Goal: Information Seeking & Learning: Check status

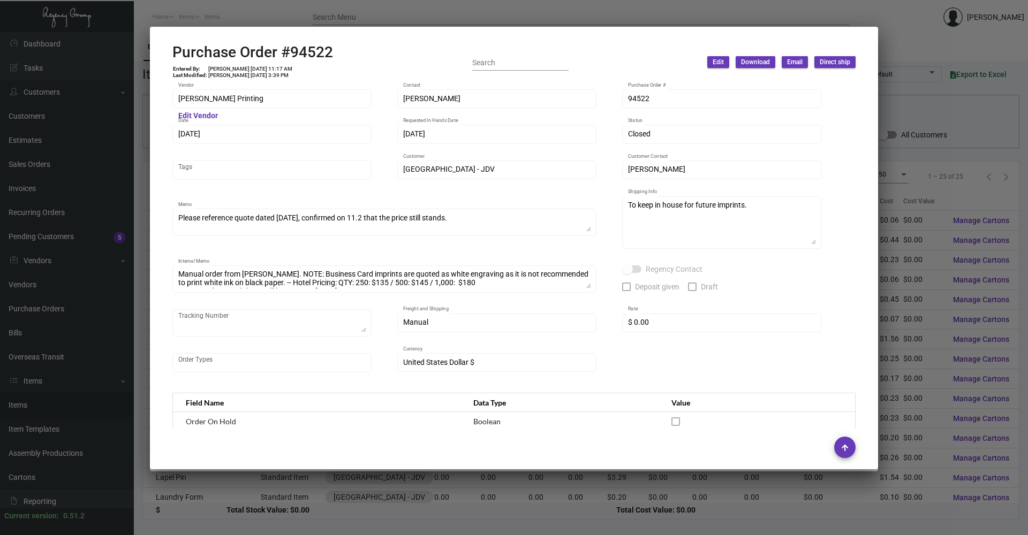
scroll to position [34, 0]
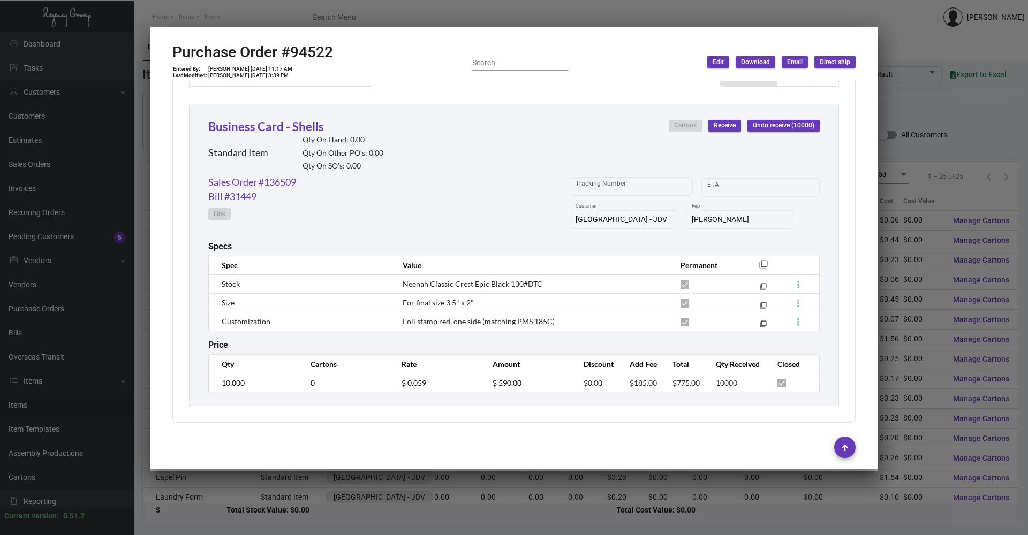
click at [366, 494] on div at bounding box center [514, 267] width 1028 height 535
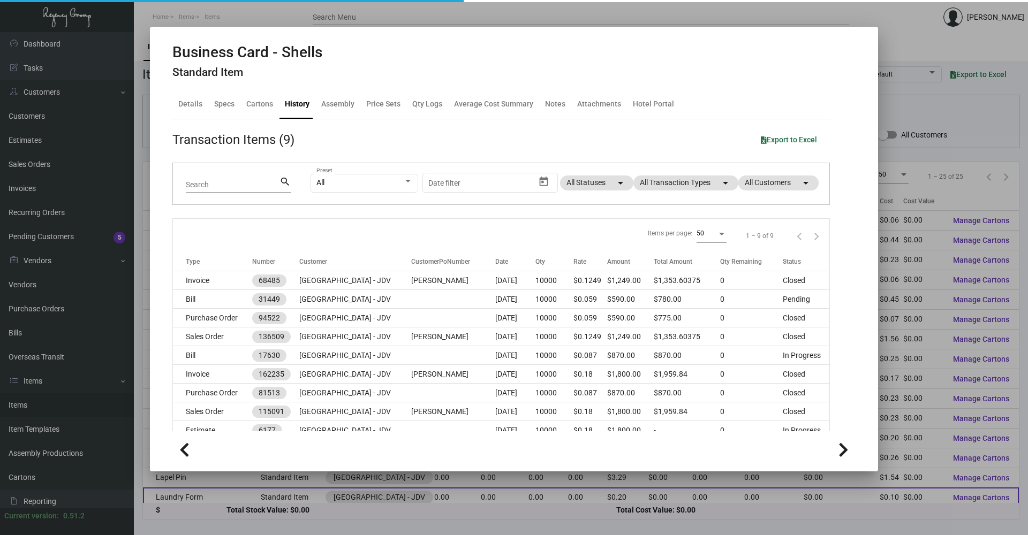
click at [366, 489] on div at bounding box center [514, 267] width 1028 height 535
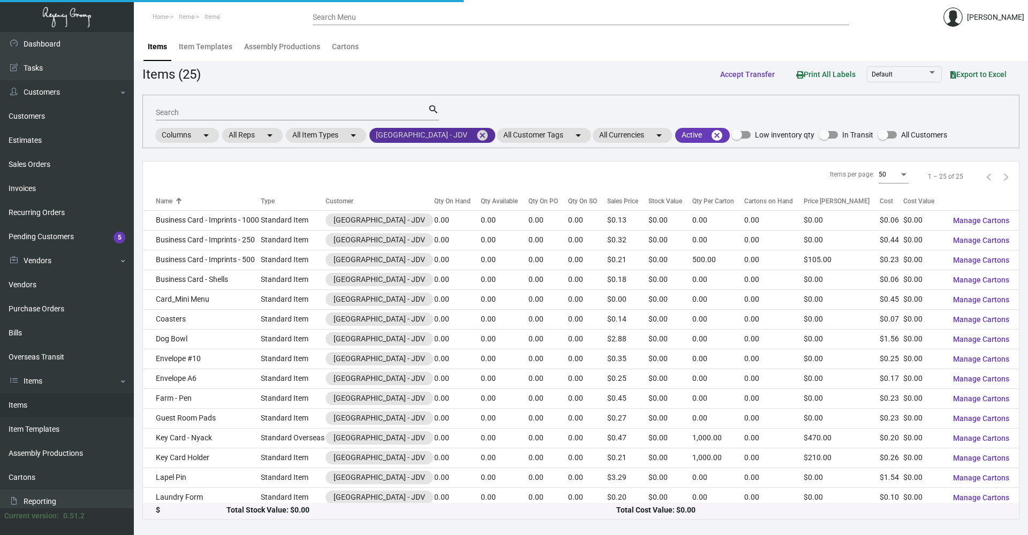
click at [476, 141] on mat-icon "cancel" at bounding box center [482, 135] width 13 height 13
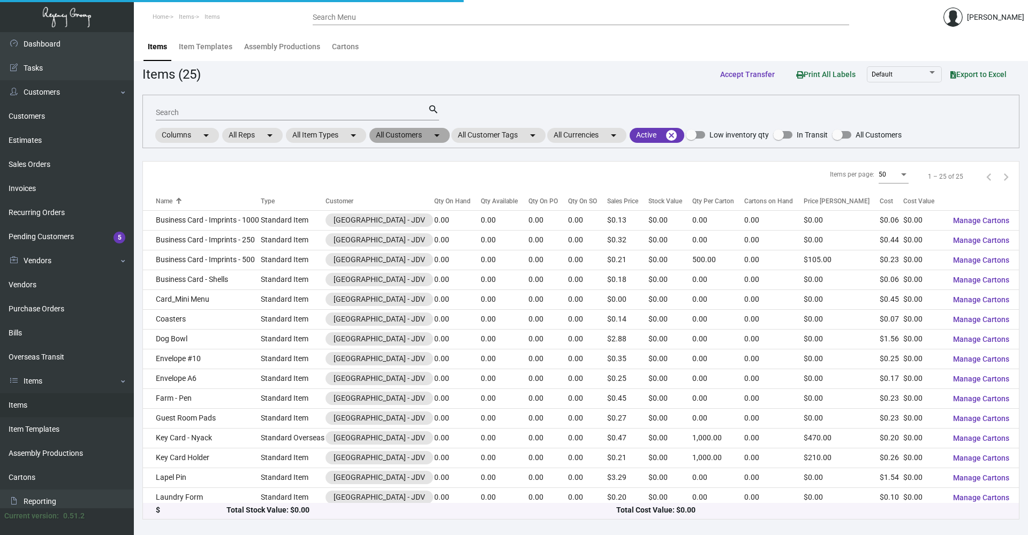
click at [410, 134] on mat-chip "All Customers arrow_drop_down" at bounding box center [409, 135] width 80 height 15
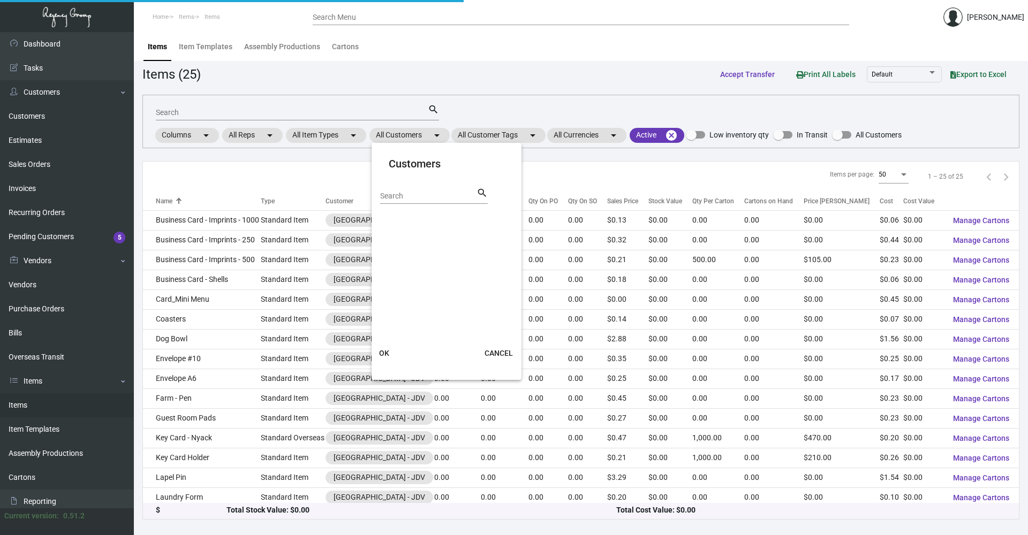
click at [415, 196] on input "Search" at bounding box center [428, 196] width 96 height 9
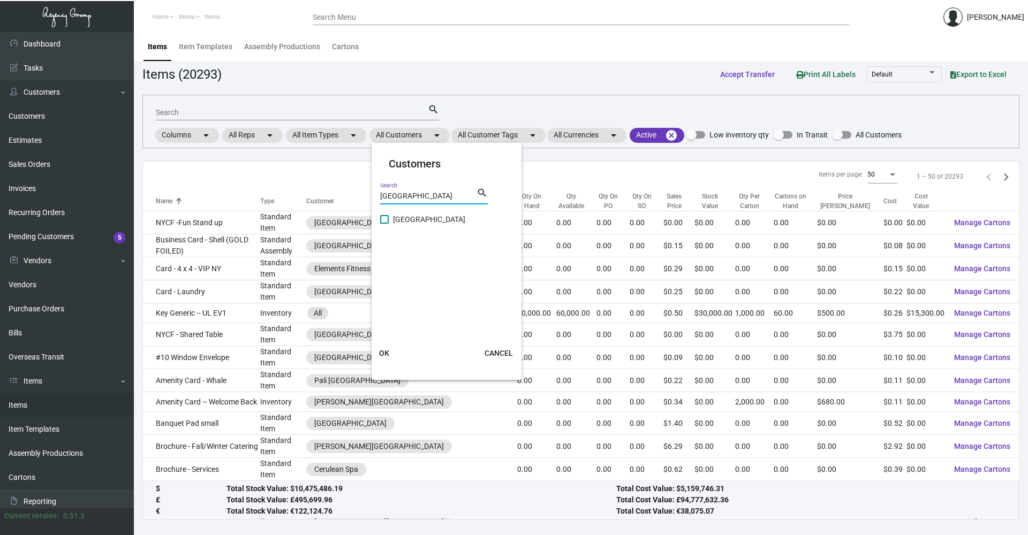
type input "[GEOGRAPHIC_DATA]"
click at [423, 218] on span "[GEOGRAPHIC_DATA]" at bounding box center [429, 219] width 72 height 13
click at [384, 224] on input "[GEOGRAPHIC_DATA]" at bounding box center [384, 224] width 1 height 1
checkbox input "true"
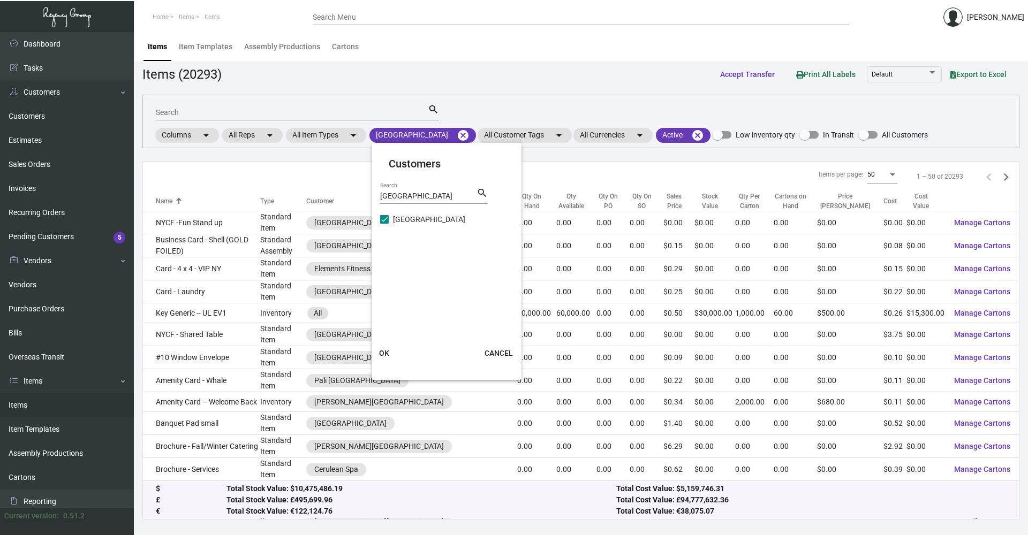
click at [383, 351] on span "OK" at bounding box center [384, 353] width 10 height 9
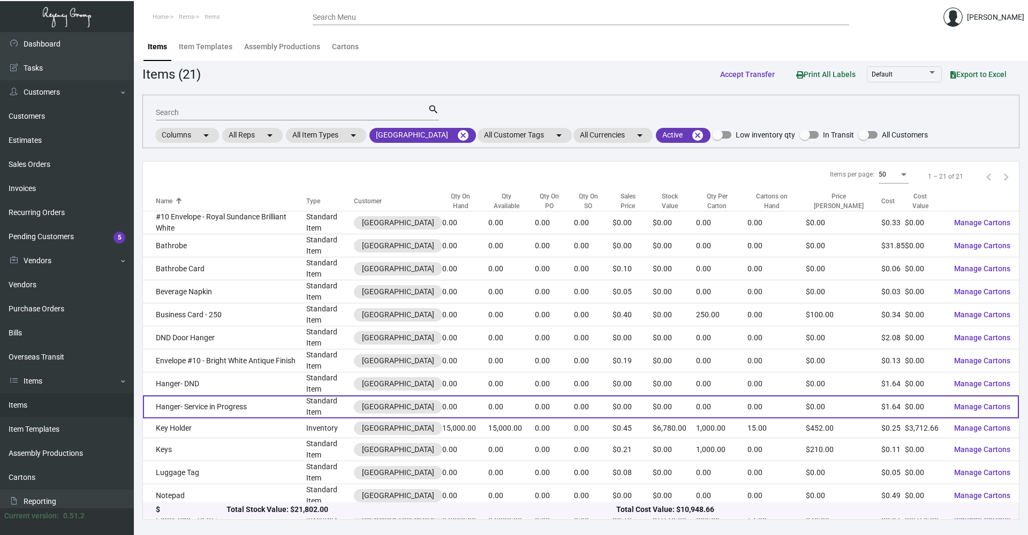
click at [261, 396] on td "Hanger- Service in Progress" at bounding box center [224, 407] width 163 height 23
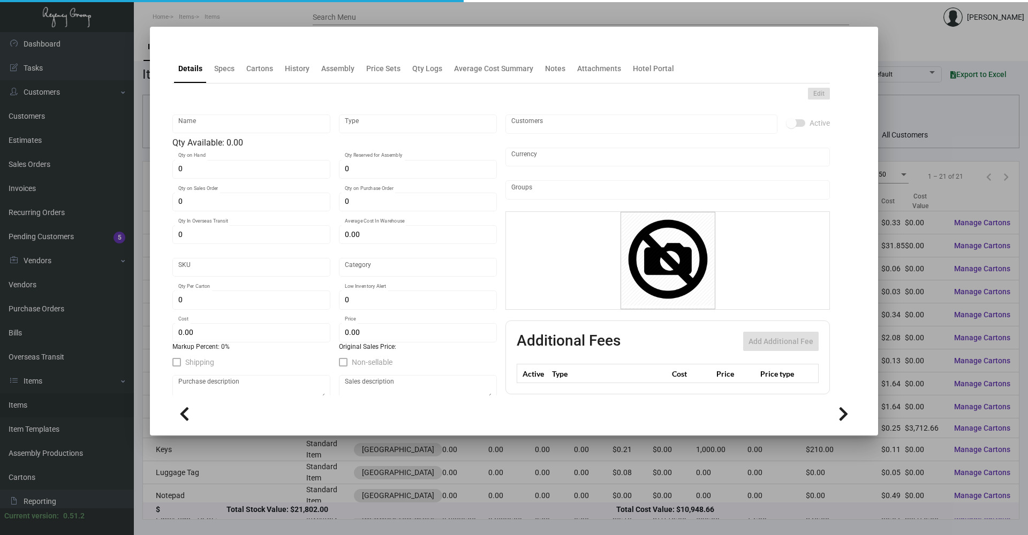
type input "Hanger- Service in Progress"
type input "Standard Item"
type input "$ 0.00"
type input "Standard"
type input "$ 1.6421"
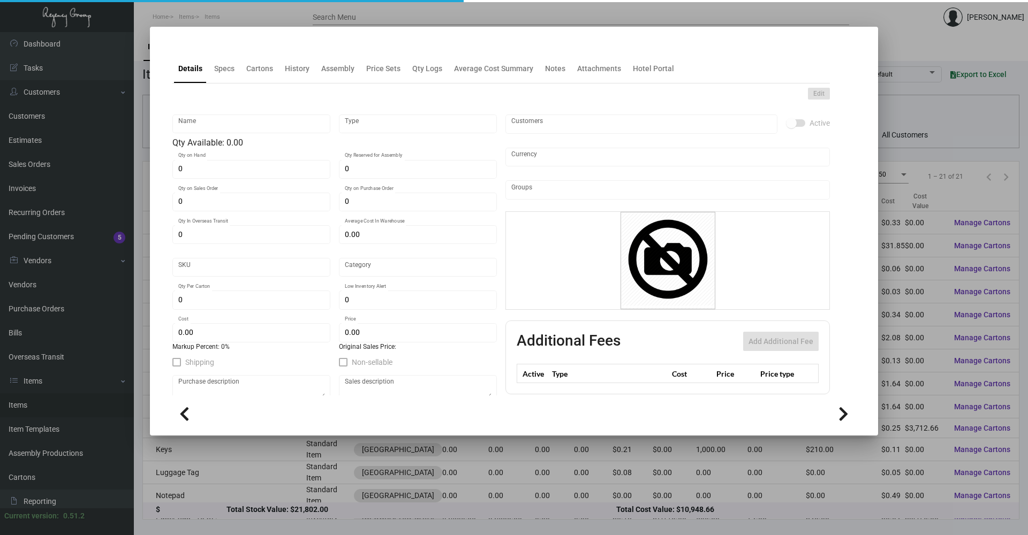
type input "$ 0.00"
checkbox input "true"
type input "United States Dollar $"
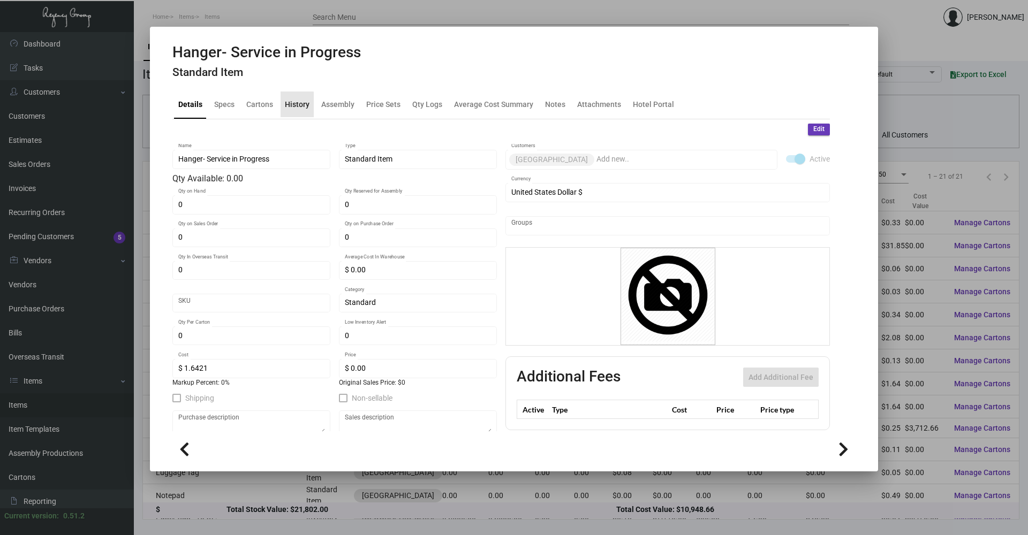
click at [293, 110] on div "History" at bounding box center [297, 104] width 25 height 11
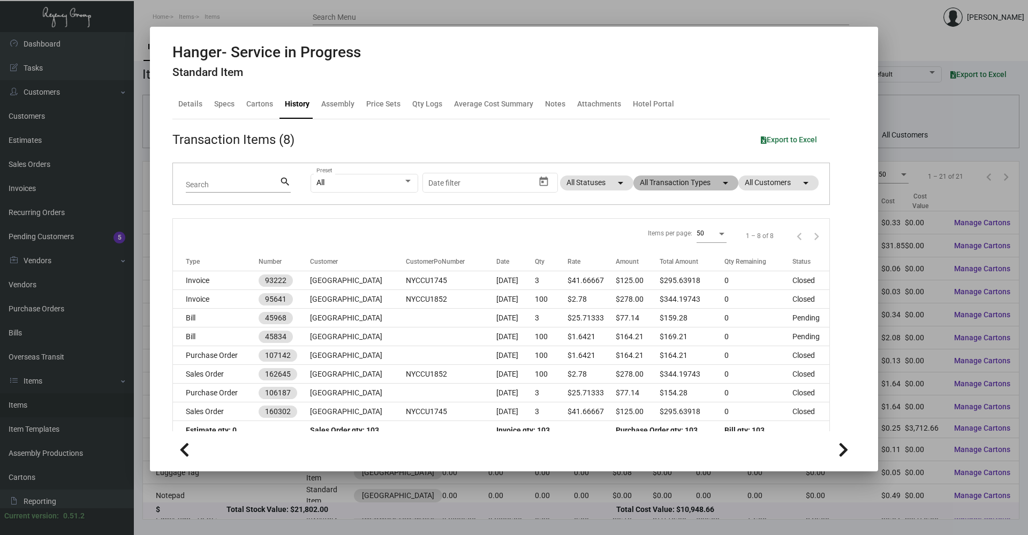
click at [651, 181] on mat-chip "All Transaction Types arrow_drop_down" at bounding box center [685, 183] width 105 height 15
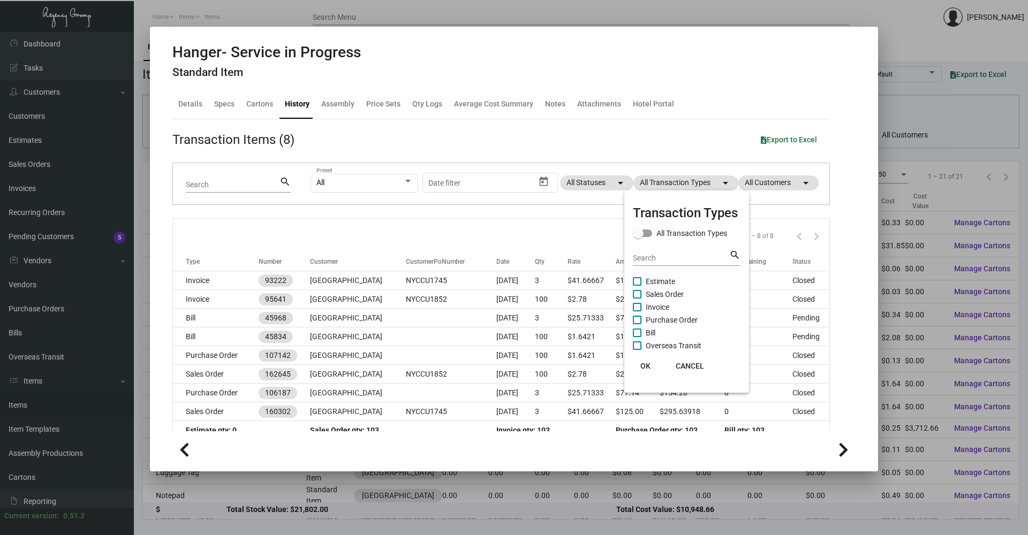
click at [665, 325] on span "Purchase Order" at bounding box center [672, 320] width 52 height 13
click at [637, 325] on input "Purchase Order" at bounding box center [637, 324] width 1 height 1
checkbox input "true"
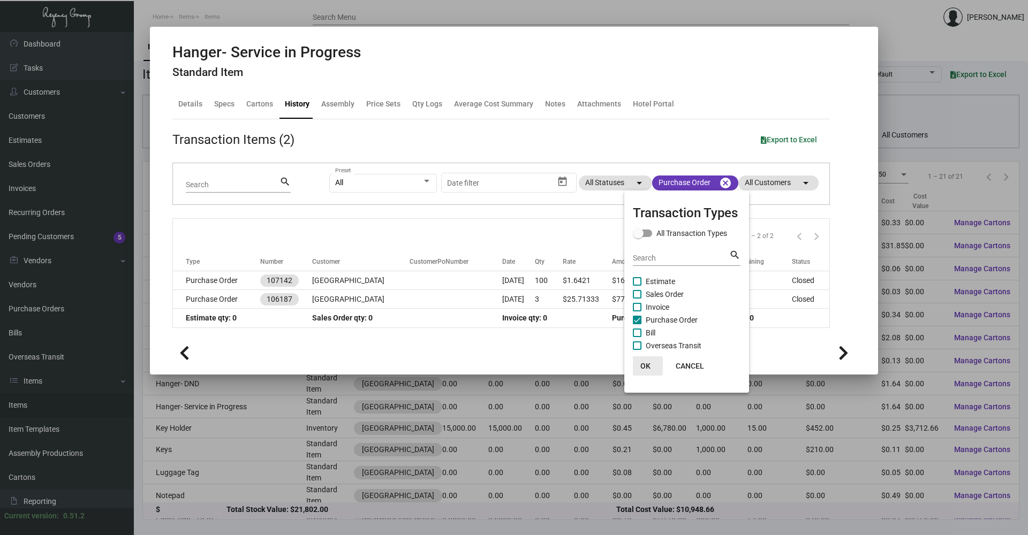
click at [646, 368] on span "OK" at bounding box center [645, 366] width 10 height 9
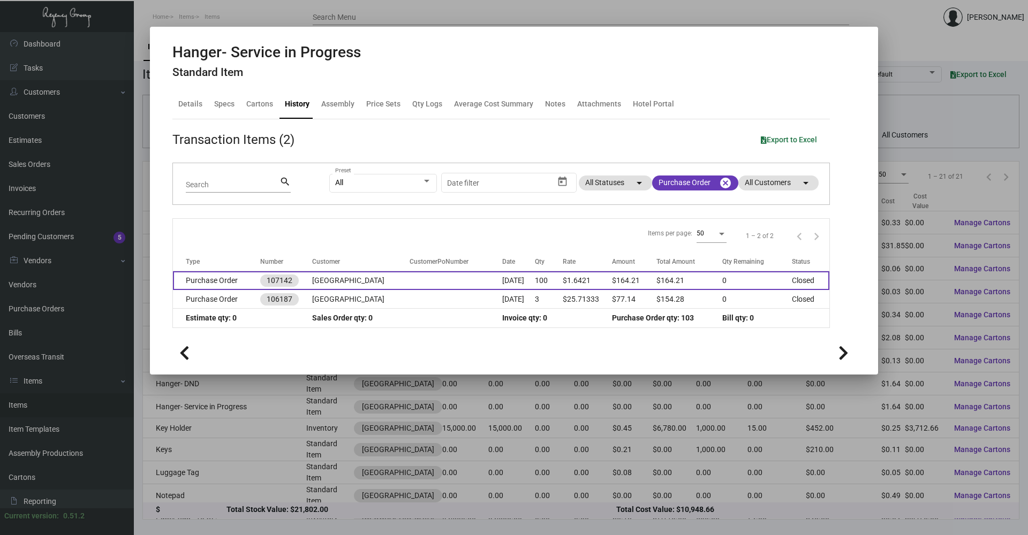
click at [335, 280] on td "[GEOGRAPHIC_DATA]" at bounding box center [360, 280] width 97 height 19
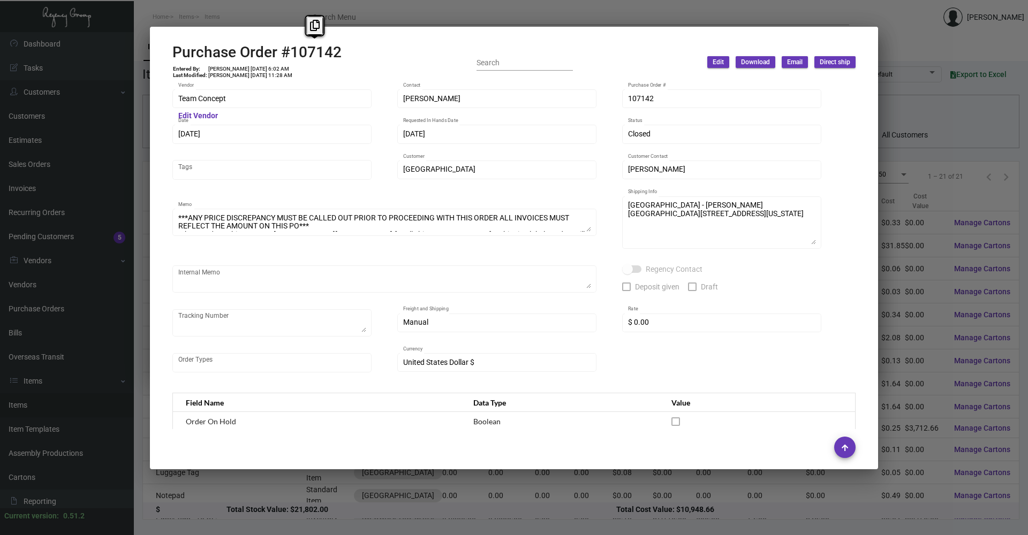
drag, startPoint x: 346, startPoint y: 50, endPoint x: 292, endPoint y: 57, distance: 54.0
click at [292, 57] on div "Purchase Order #107142 Entered By: [PERSON_NAME] [DATE] 6:02 AM Last Modified: …" at bounding box center [513, 62] width 683 height 38
click at [321, 33] on button at bounding box center [315, 25] width 18 height 19
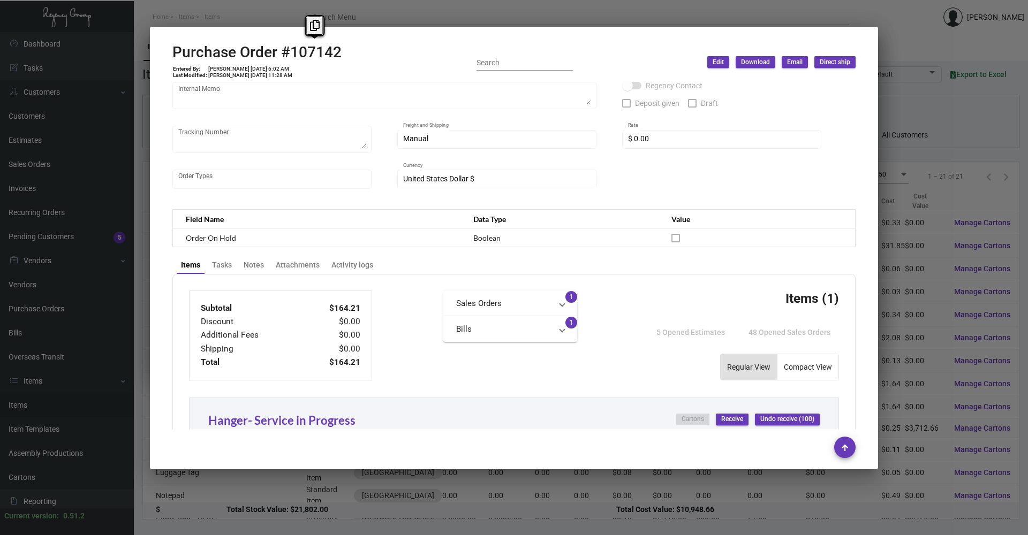
scroll to position [375, 0]
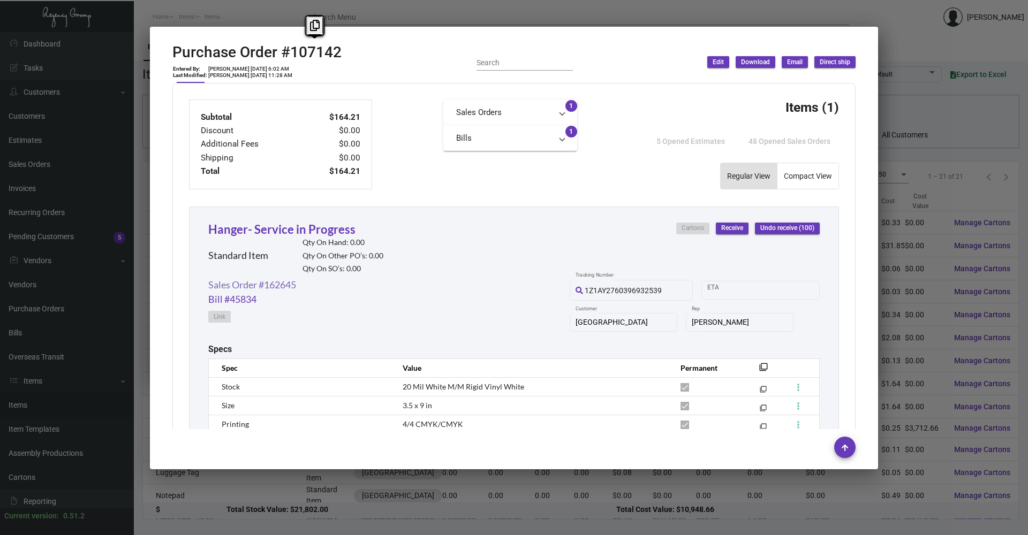
click at [268, 285] on link "Sales Order #162645" at bounding box center [252, 285] width 88 height 14
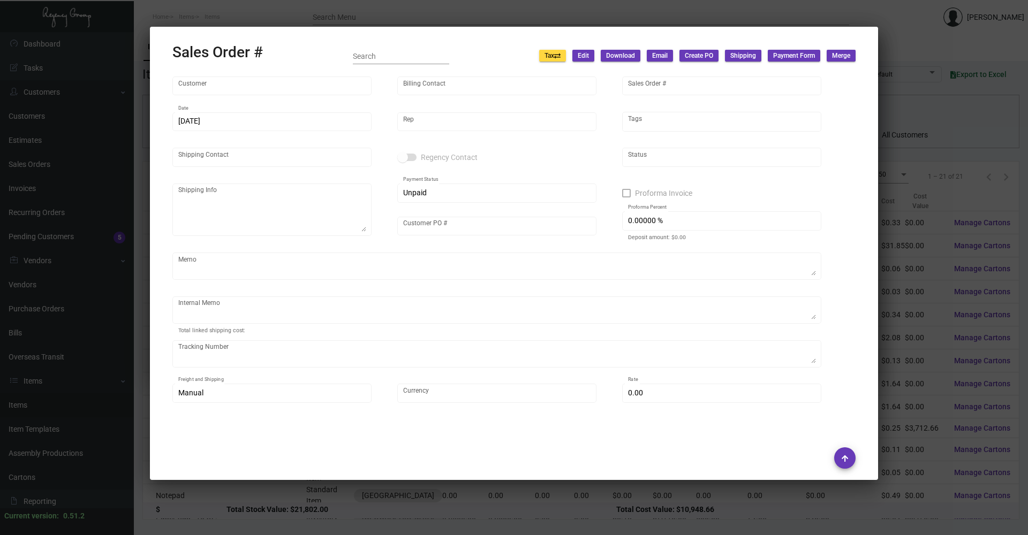
type input "[GEOGRAPHIC_DATA]"
type input "Accounts Payable"
type input "162645"
type input "[DATE]"
type input "[PERSON_NAME]"
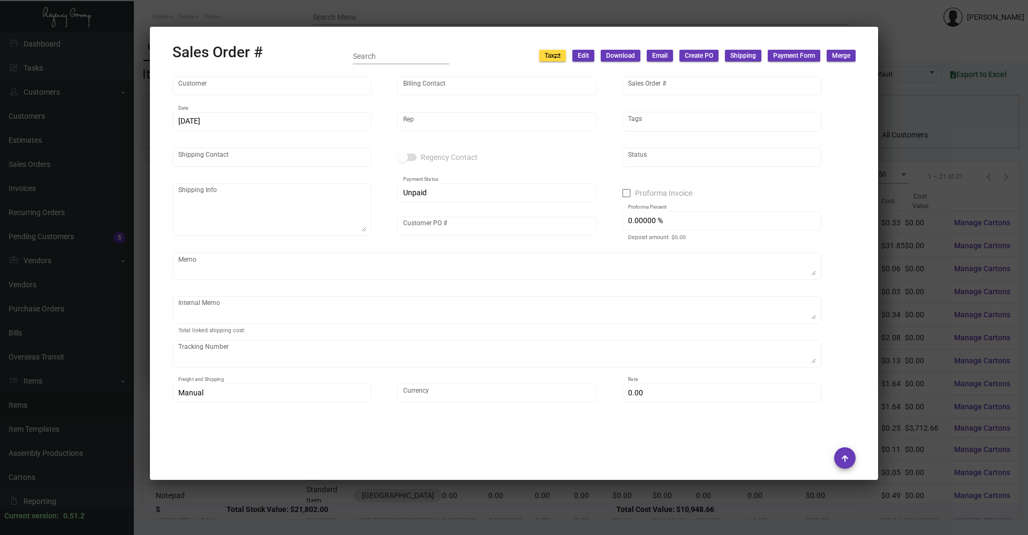
type input "[PERSON_NAME]"
type textarea "[GEOGRAPHIC_DATA] - [PERSON_NAME][GEOGRAPHIC_DATA][STREET_ADDRESS][US_STATE]"
type input "NYCCU1852"
type textarea "[DATE] Shipped from TC by UPS Ground Cost $11.32"
type input "United States Dollar $"
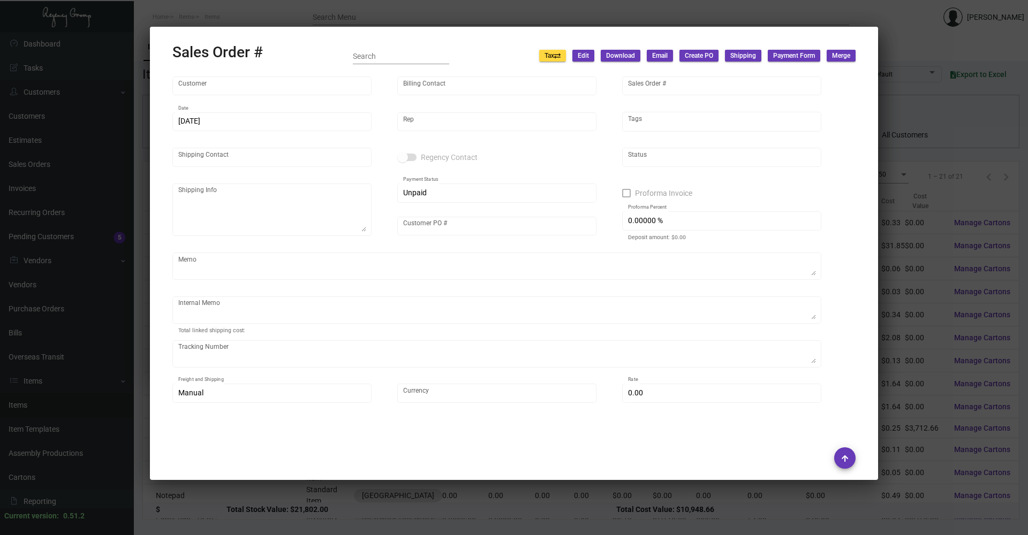
type input "$ 38.14"
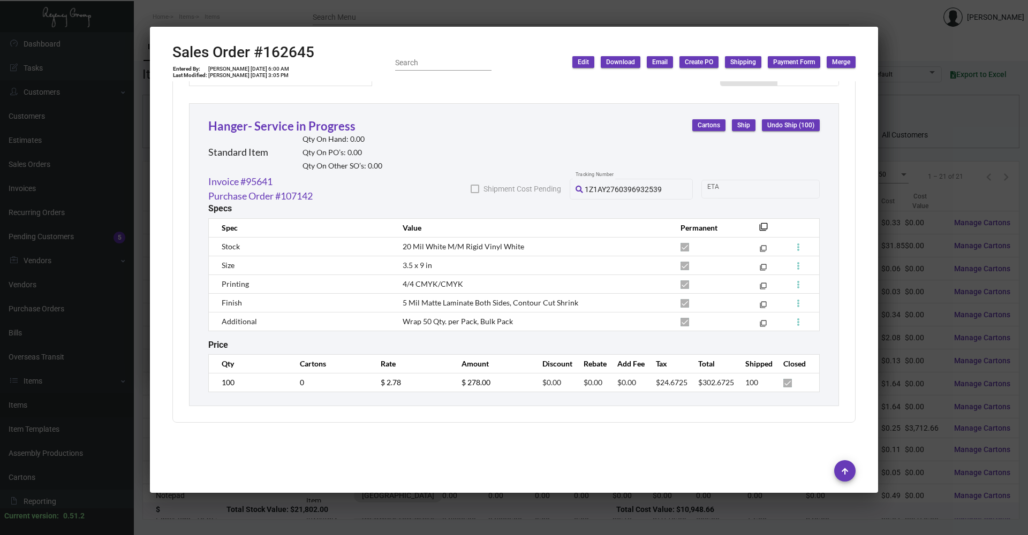
scroll to position [566, 0]
